Goal: Task Accomplishment & Management: Use online tool/utility

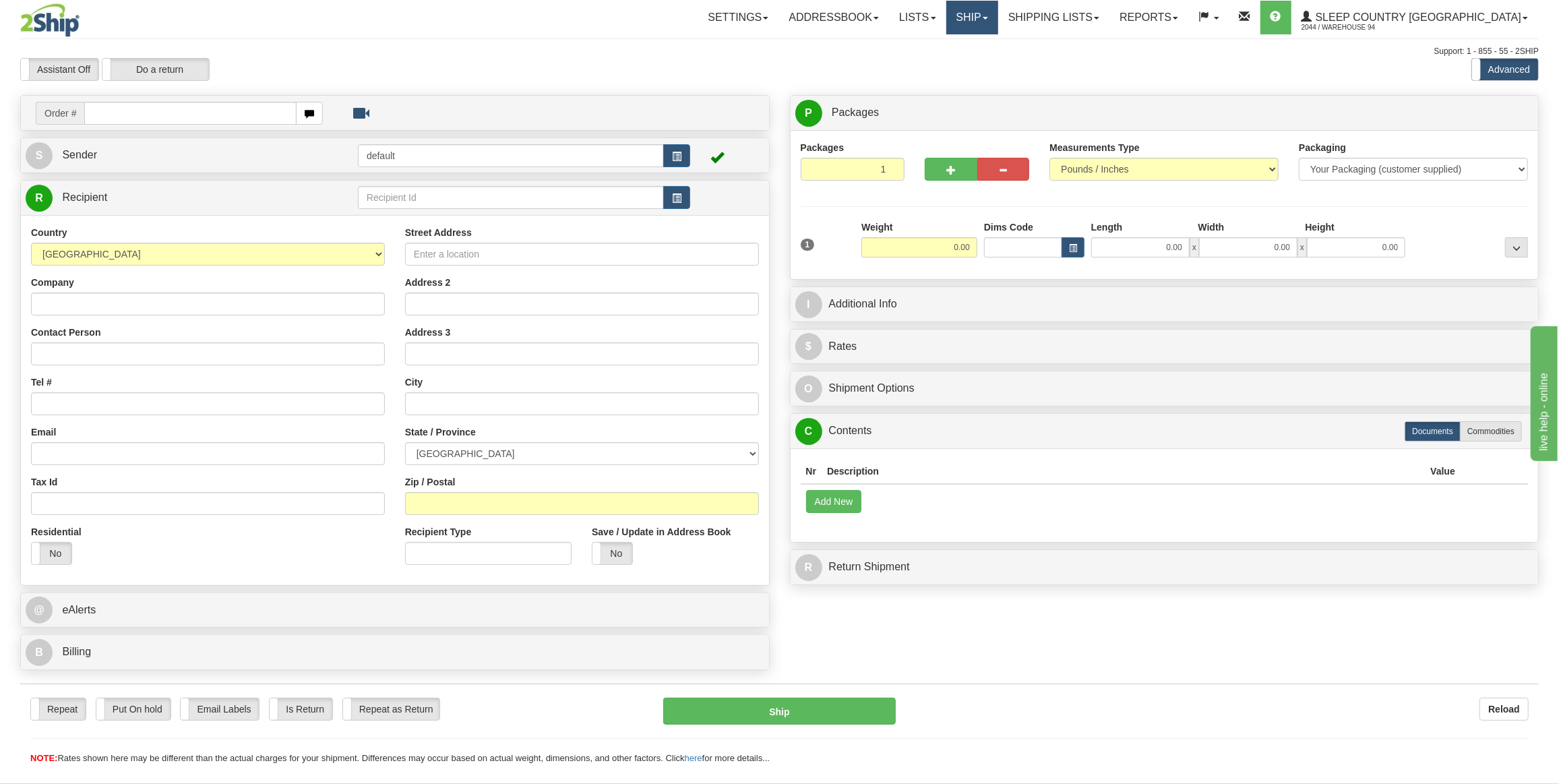
click at [998, 31] on link "Ship" at bounding box center [973, 17] width 52 height 34
click at [985, 63] on span "OnHold / Order Queue" at bounding box center [936, 65] width 95 height 10
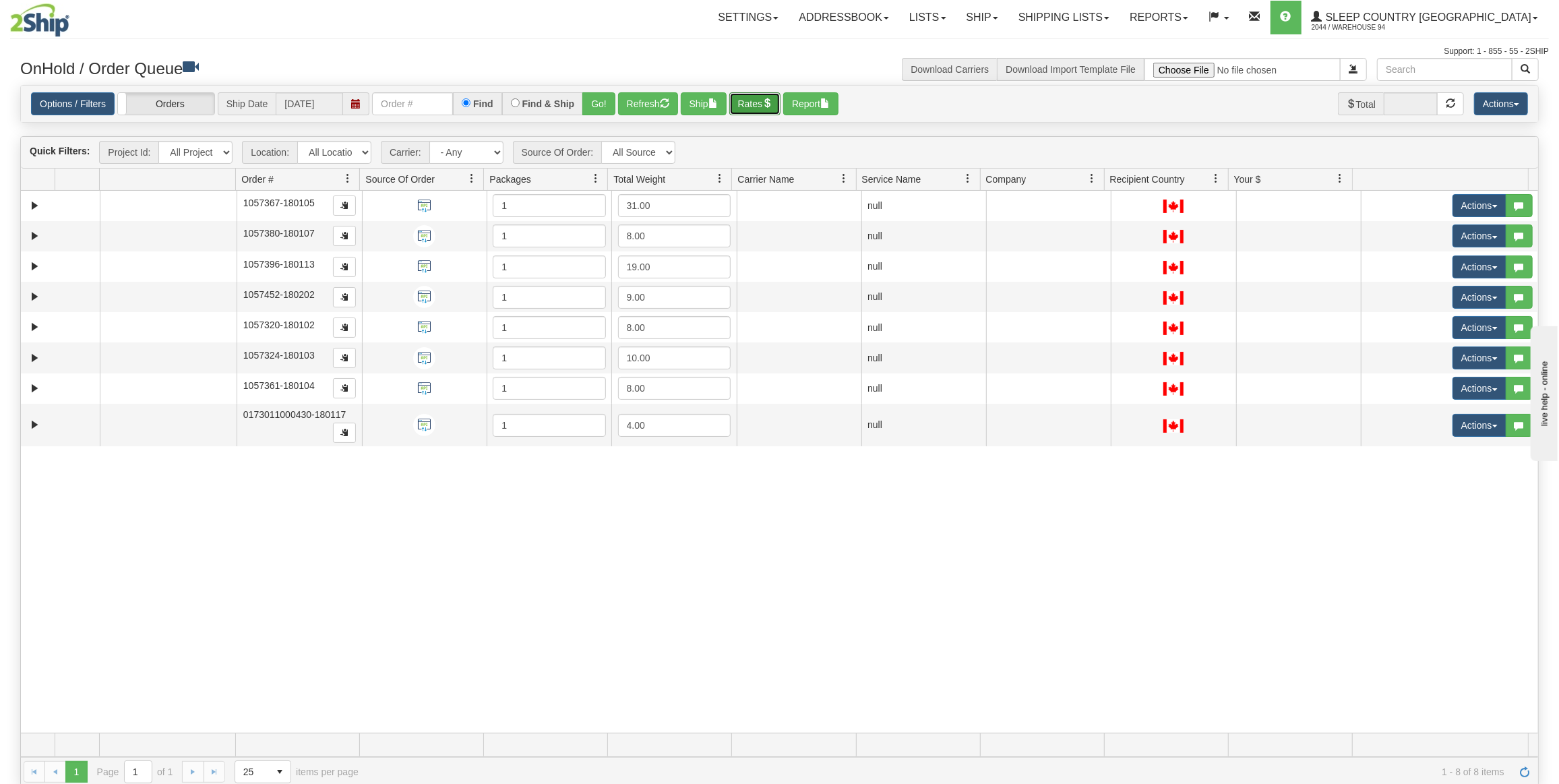
click at [754, 96] on button "Rates" at bounding box center [756, 104] width 52 height 23
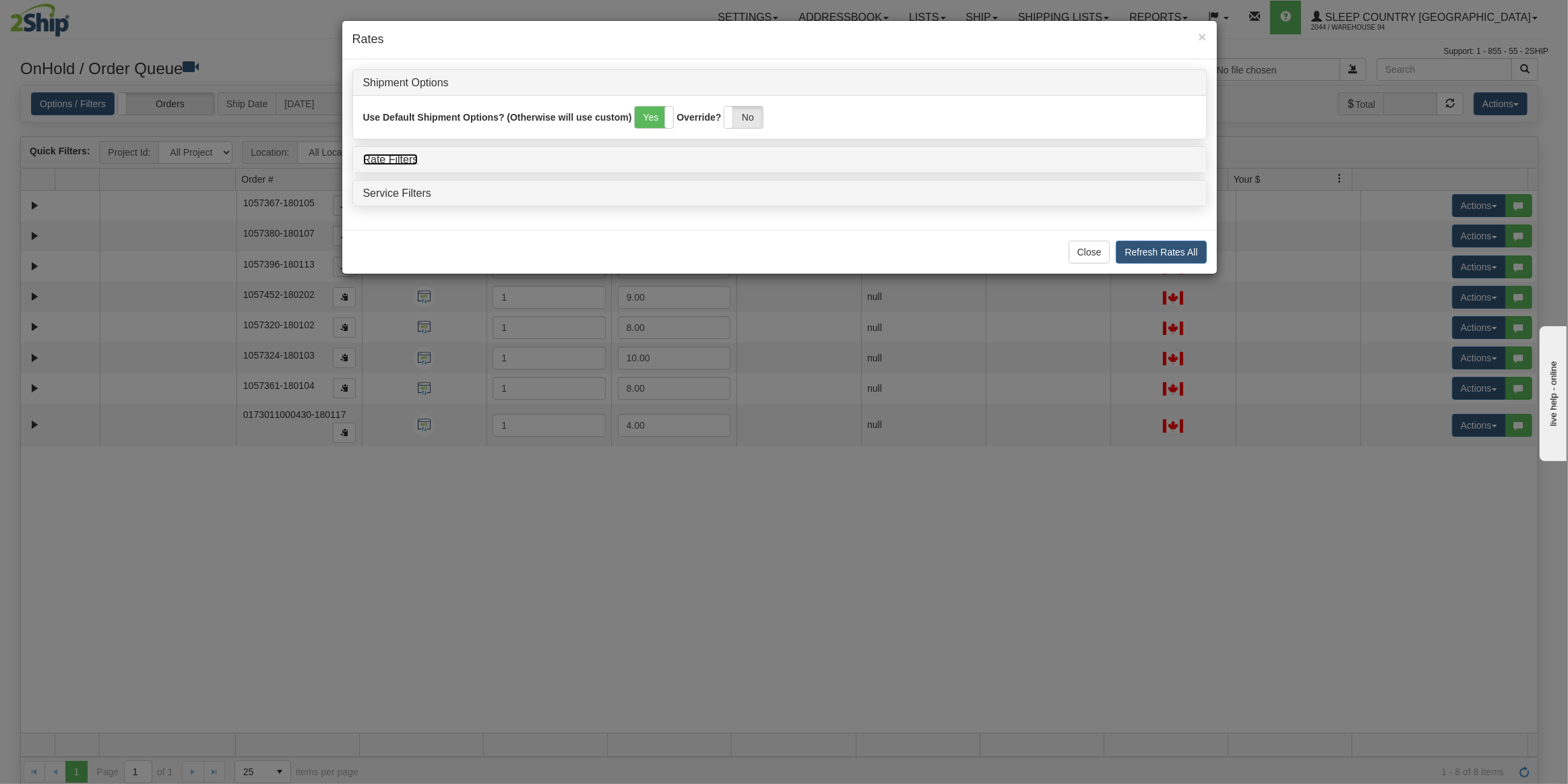
click at [395, 161] on link "Rate Filters" at bounding box center [391, 159] width 55 height 11
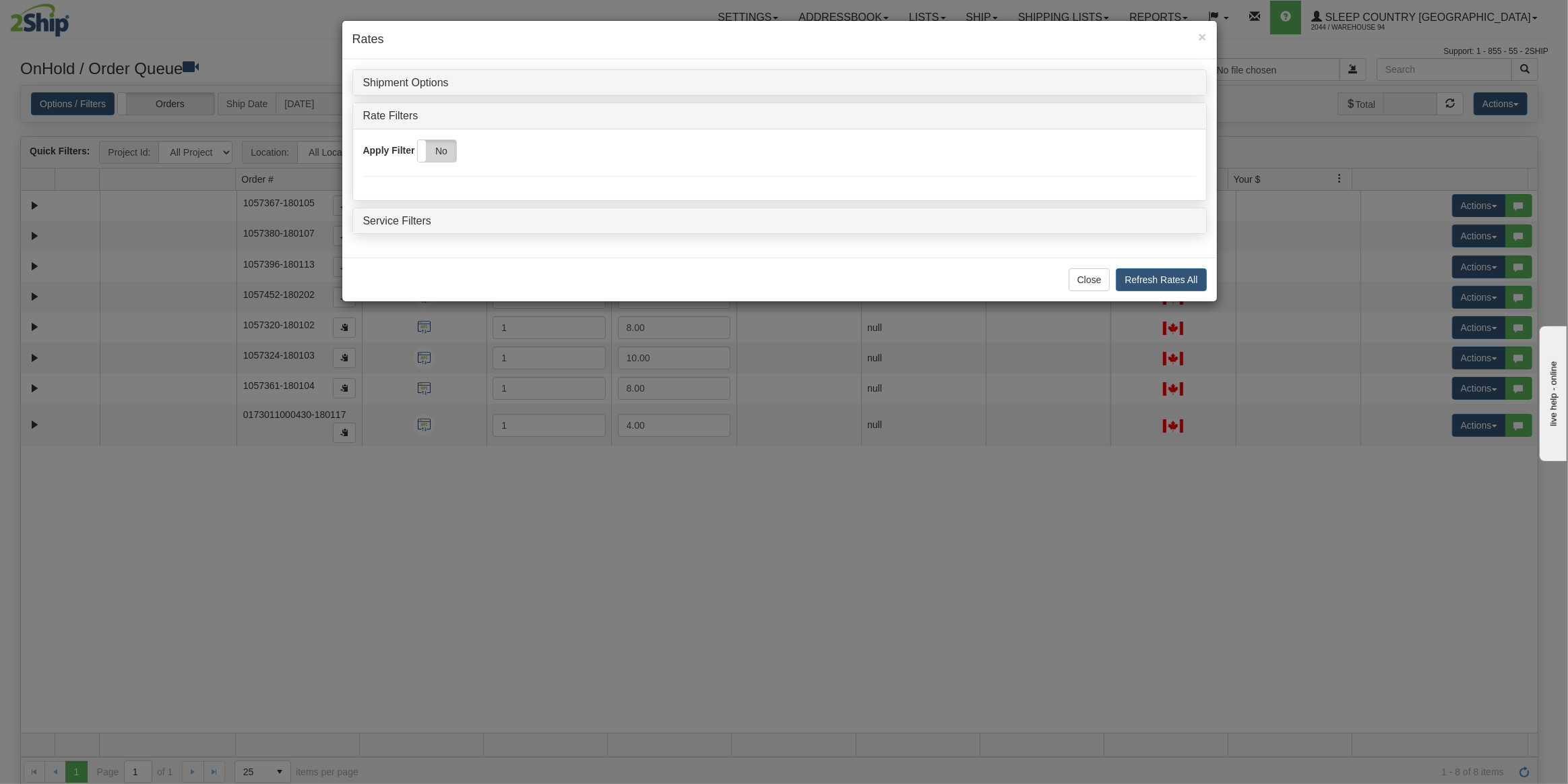
click at [446, 152] on label "No" at bounding box center [437, 150] width 38 height 22
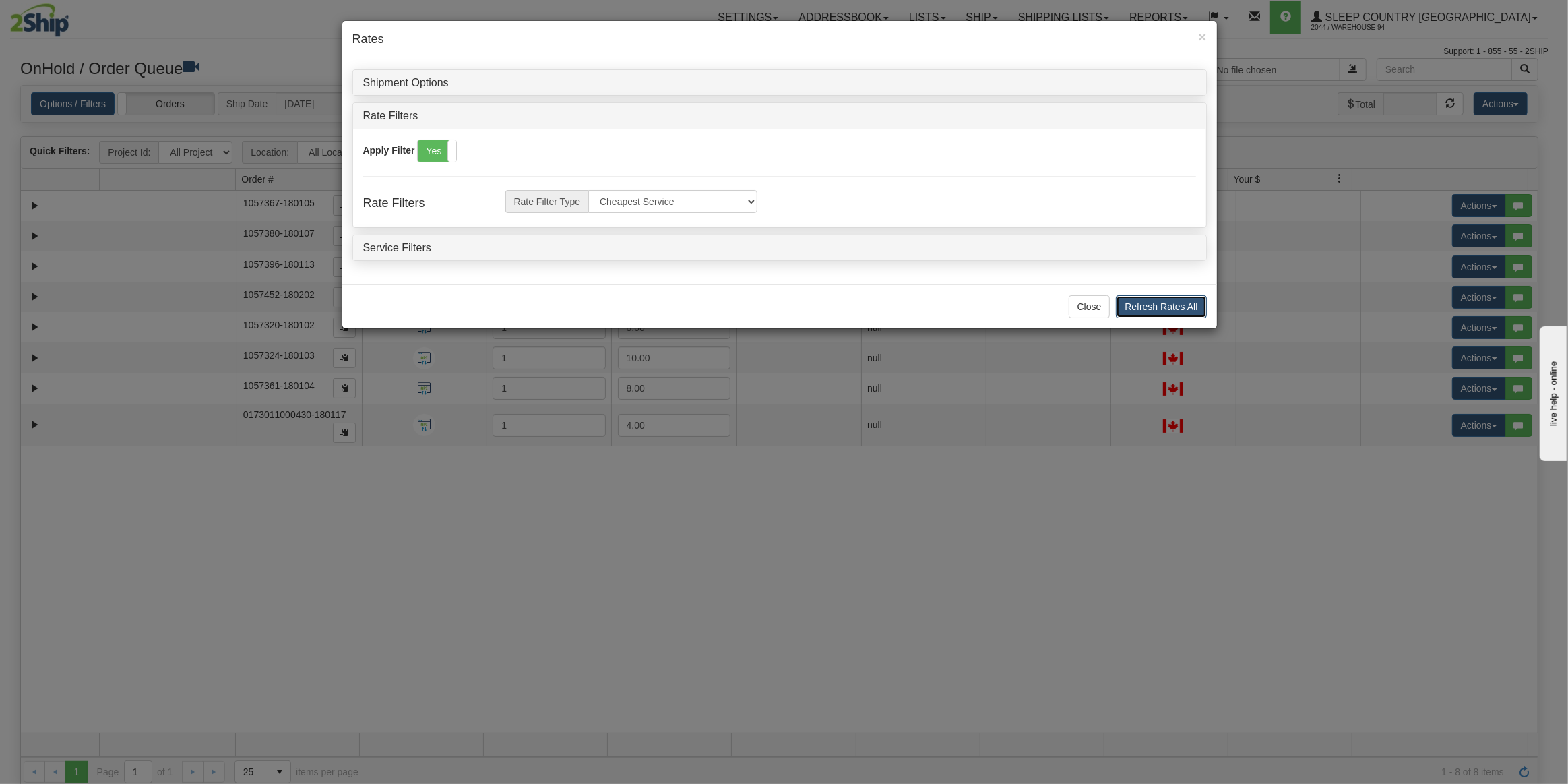
click at [1135, 306] on button "Refresh Rates All" at bounding box center [1161, 307] width 91 height 23
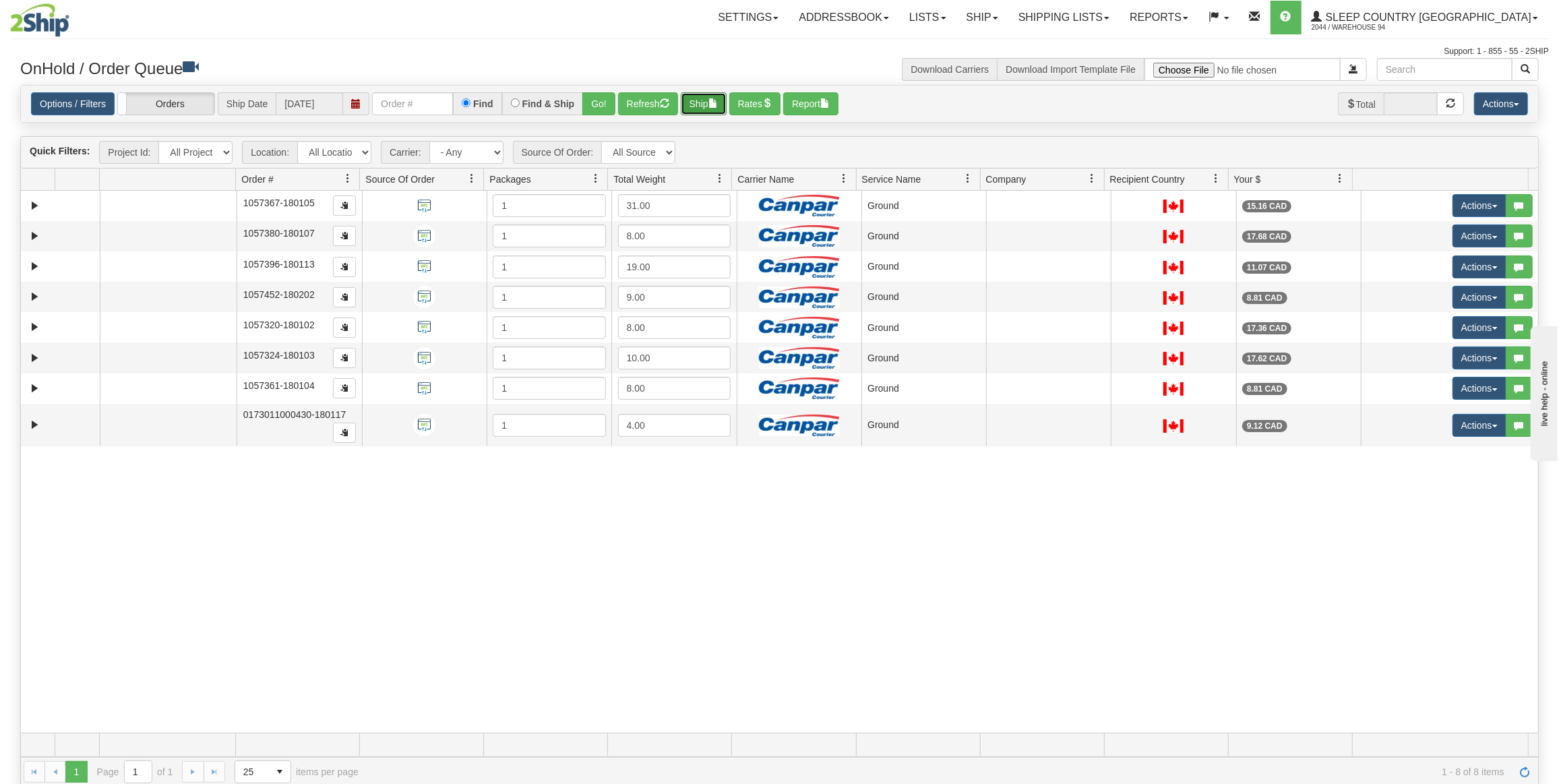
click at [698, 107] on button "Ship" at bounding box center [703, 104] width 46 height 23
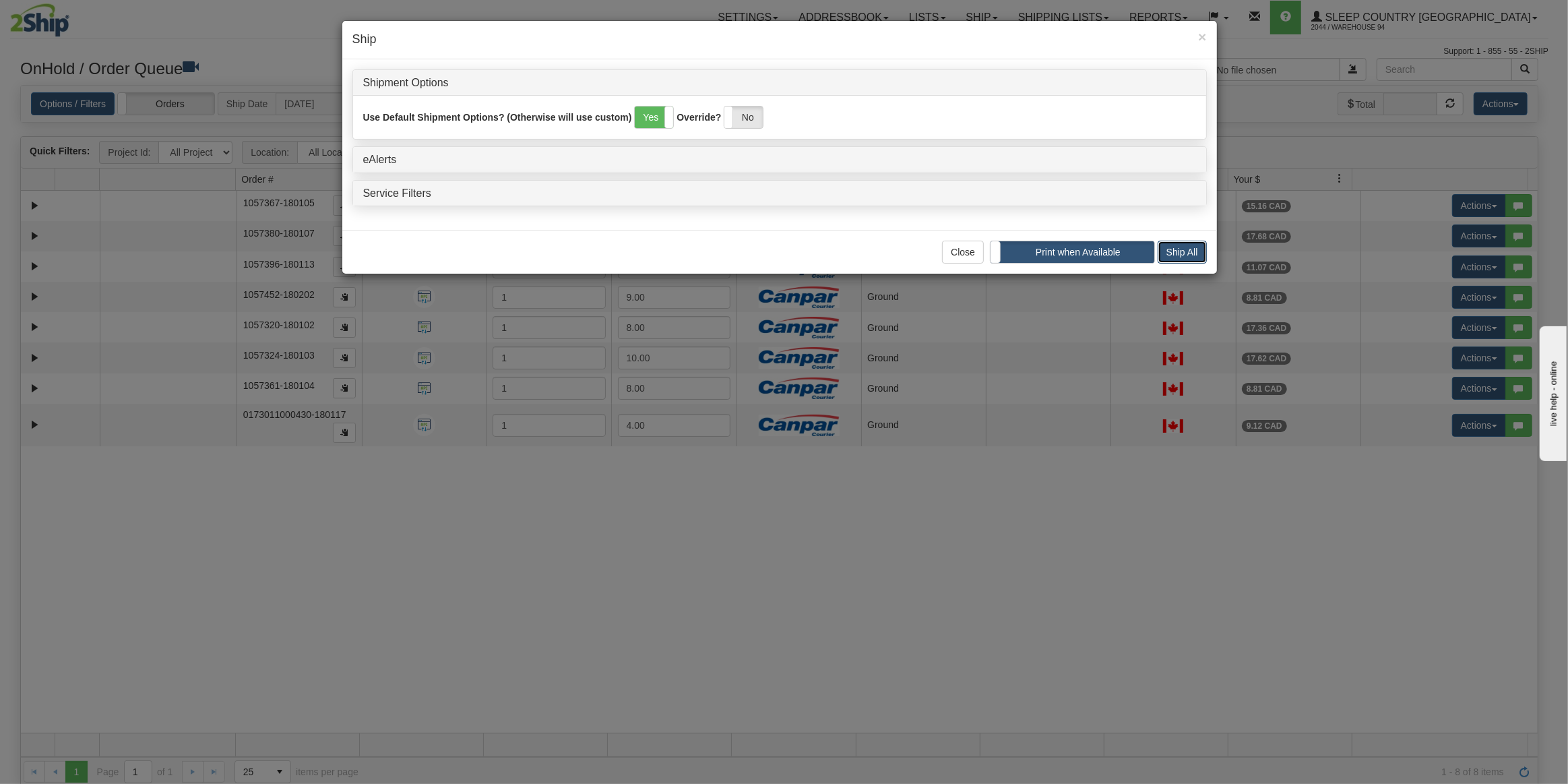
click at [1194, 246] on button "Ship All" at bounding box center [1182, 252] width 49 height 23
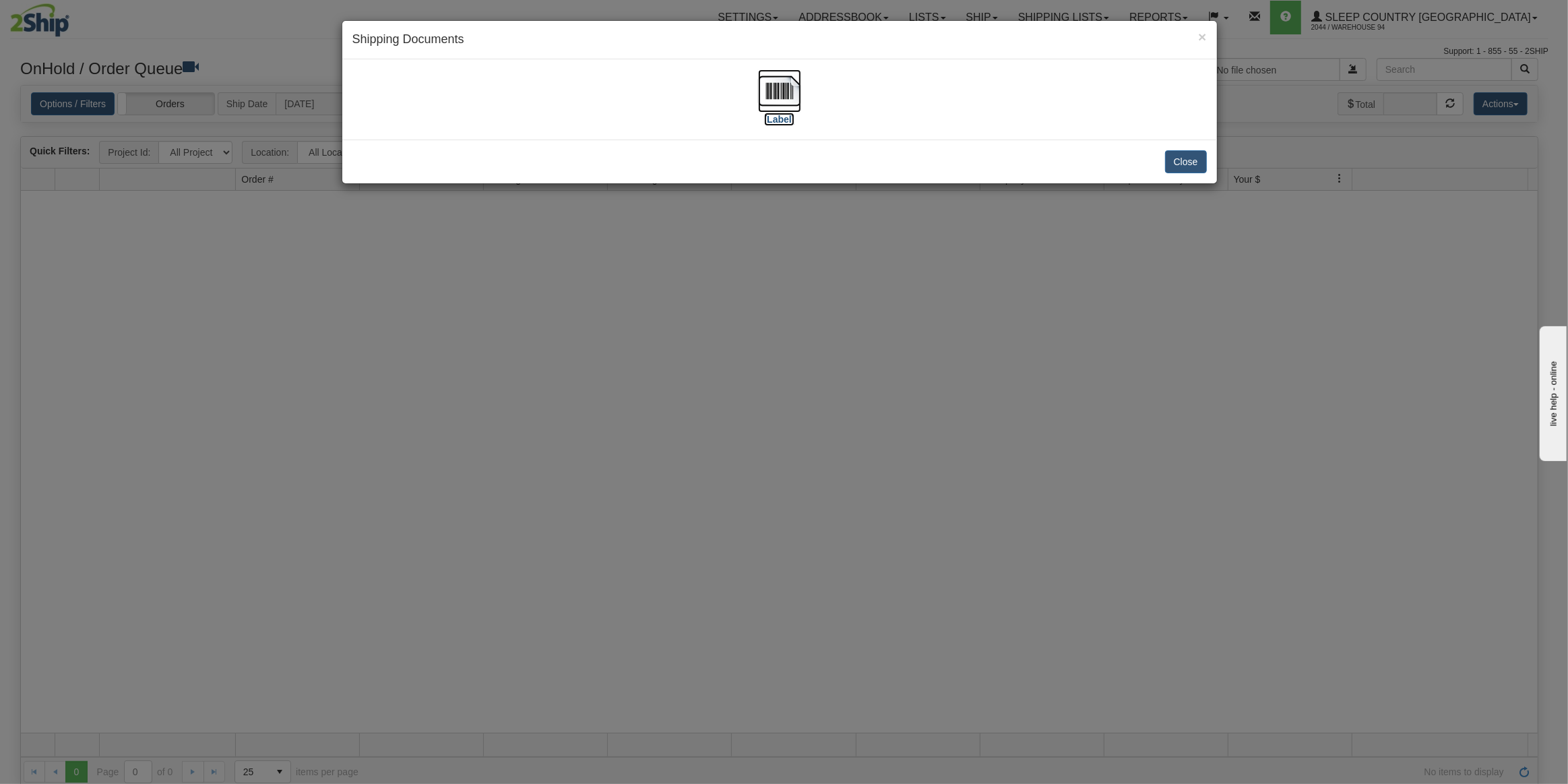
click at [787, 98] on img at bounding box center [780, 91] width 43 height 43
click at [1194, 152] on button "Close" at bounding box center [1185, 161] width 41 height 23
